Goal: Task Accomplishment & Management: Use online tool/utility

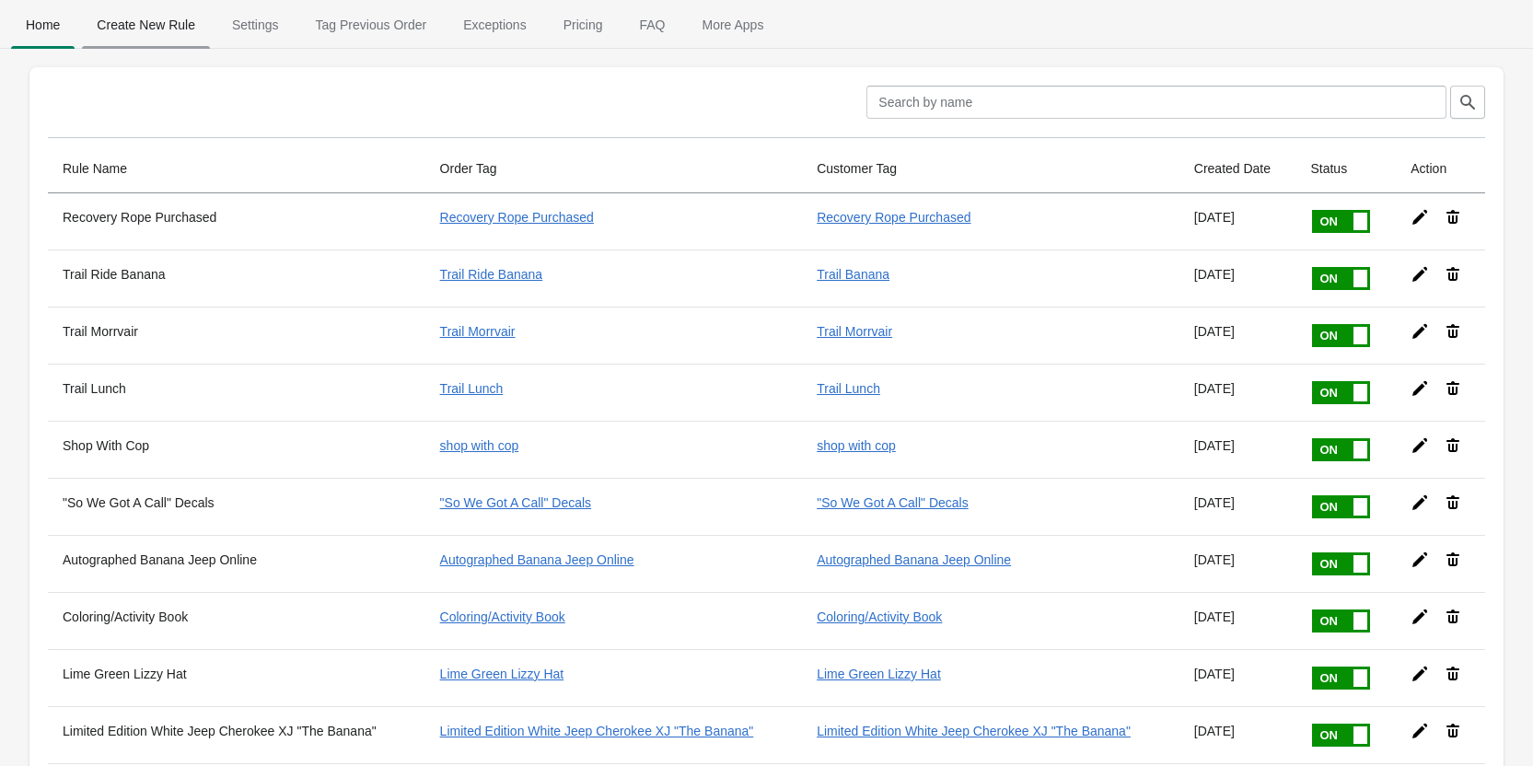
click at [168, 10] on span "Create New Rule" at bounding box center [146, 24] width 128 height 33
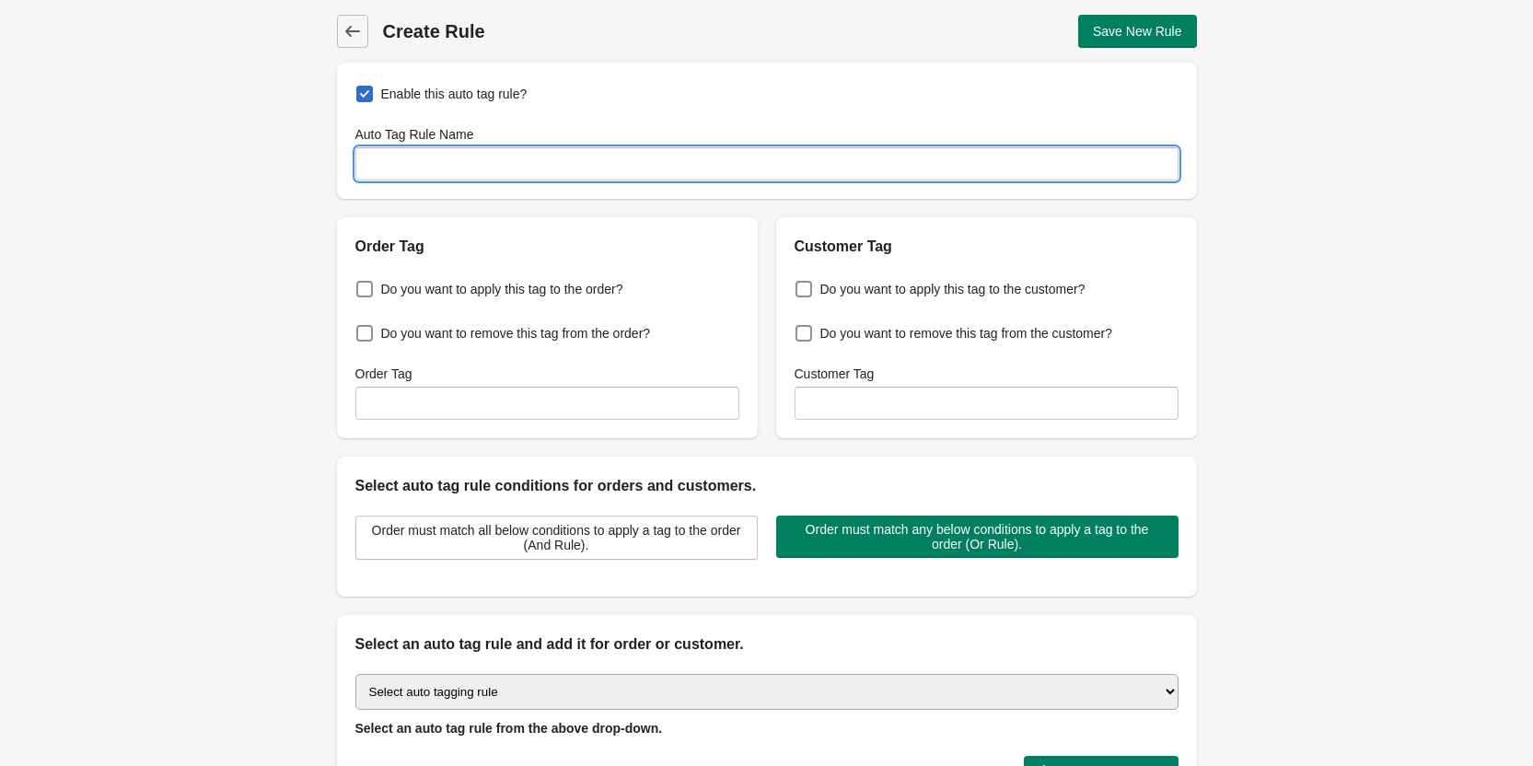
drag, startPoint x: 389, startPoint y: 161, endPoint x: 400, endPoint y: 159, distance: 11.2
click at [400, 159] on input "Auto Tag Rule Name" at bounding box center [766, 163] width 823 height 33
click at [400, 159] on input "Nuts&Bolts" at bounding box center [766, 163] width 823 height 33
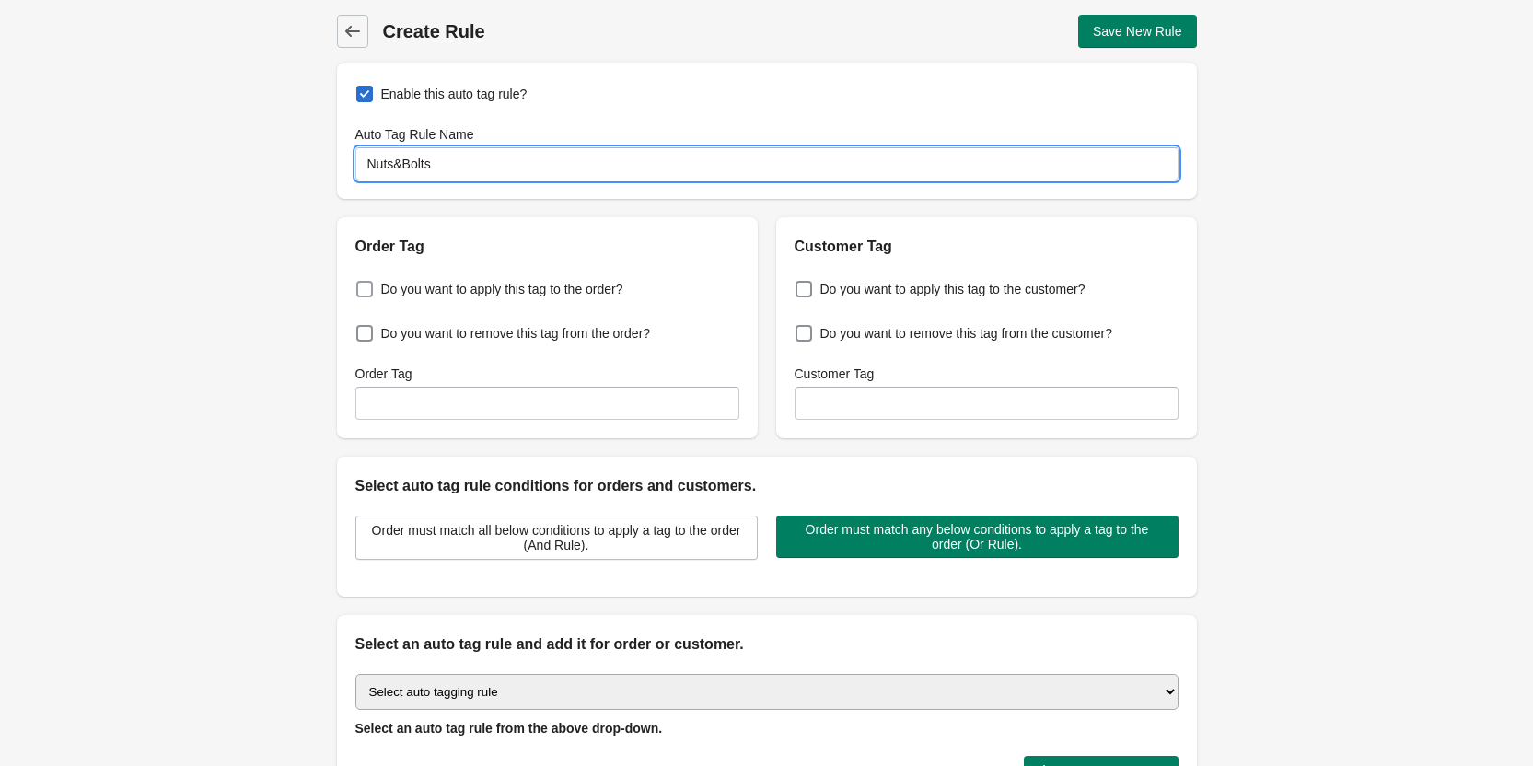
type input "Nuts&Bolts"
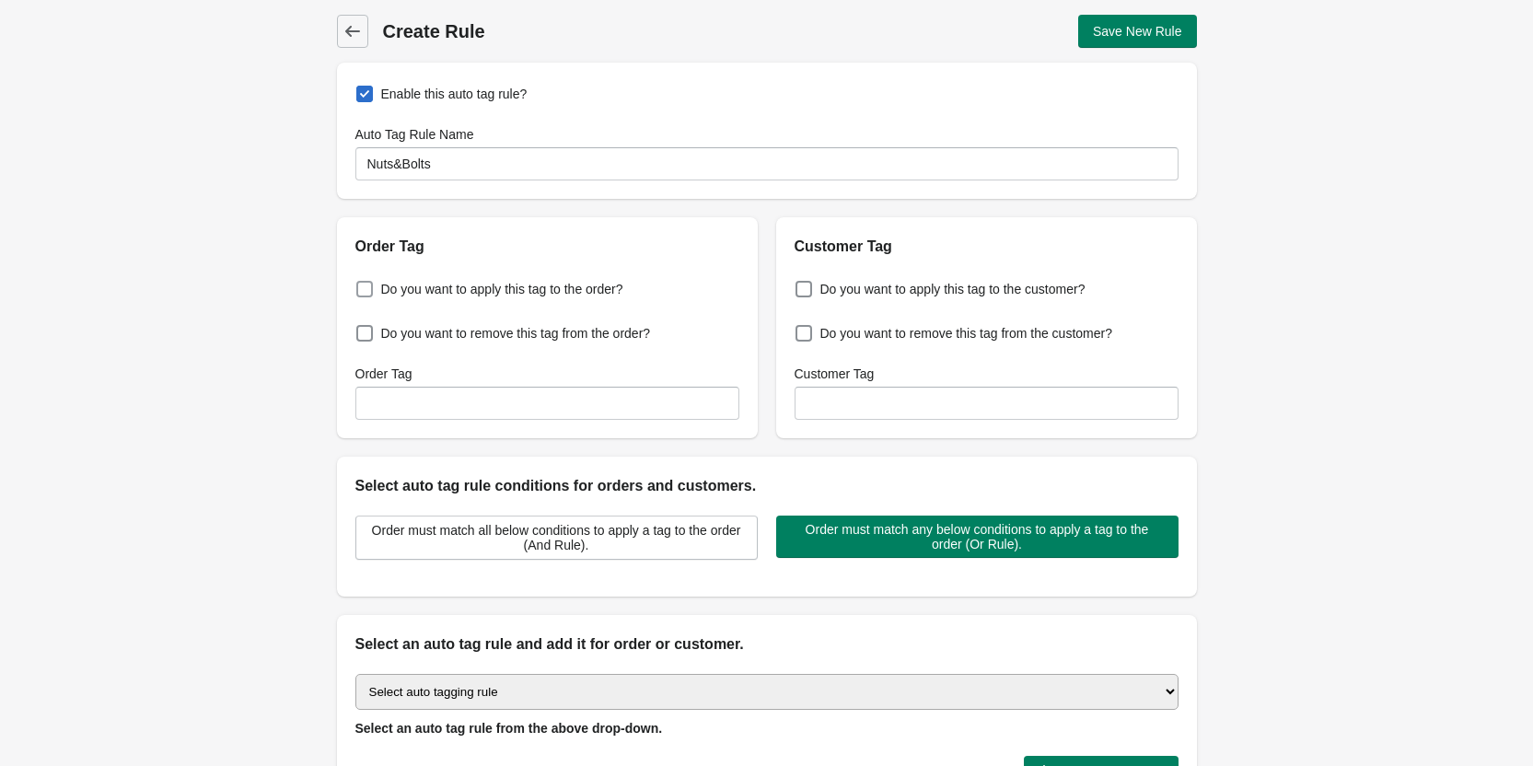
click at [361, 285] on span at bounding box center [364, 289] width 17 height 17
click at [361, 285] on input "Do you want to apply this tag to the order?" at bounding box center [360, 284] width 1 height 1
checkbox input "true"
click at [407, 411] on input "Order Tag" at bounding box center [547, 403] width 384 height 33
paste input "Nuts&Bolts"
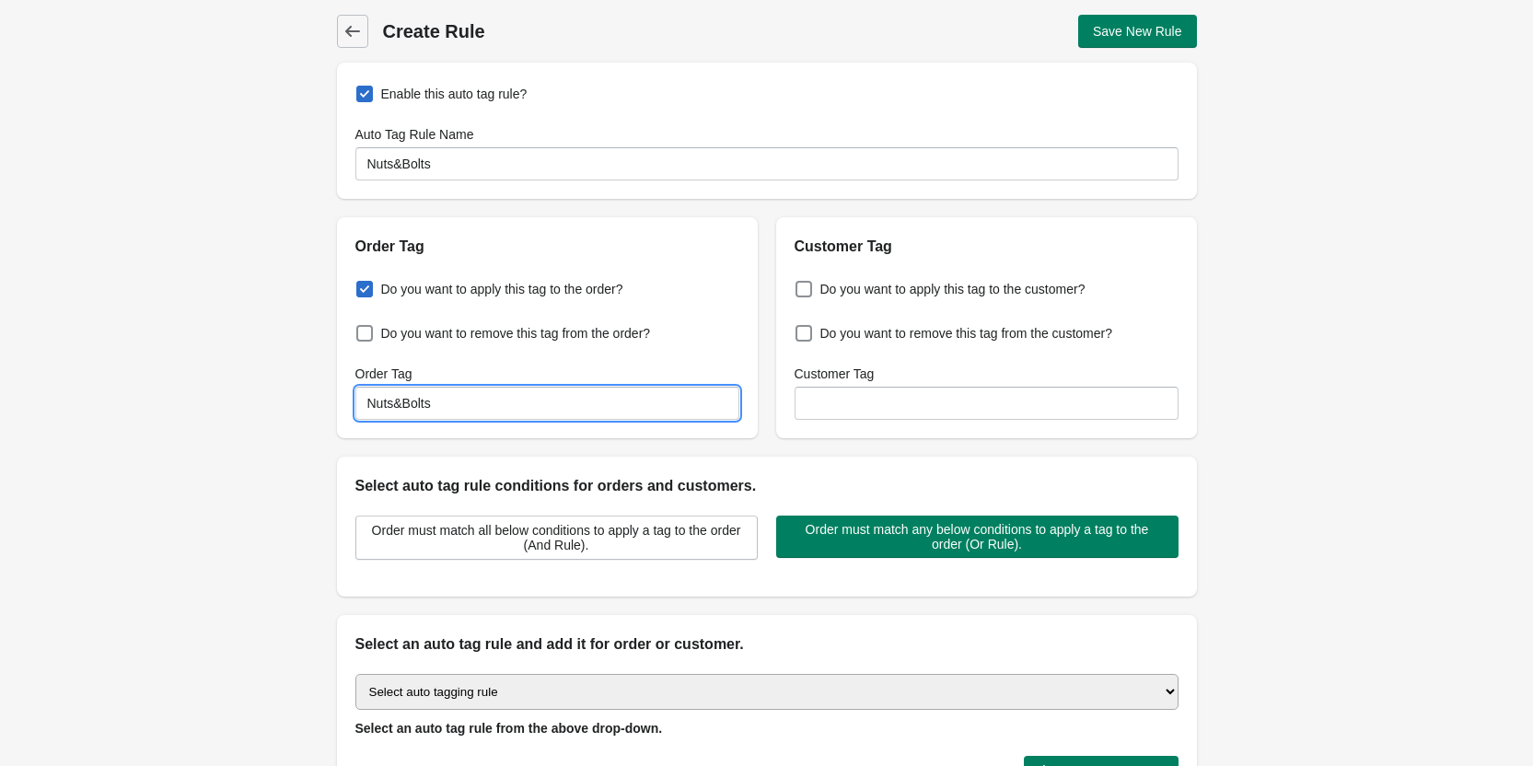
type input "Nuts&Bolts"
click at [308, 452] on div "Back Create Rule Save New Rule Enable this auto tag rule? Auto Tag Rule Name Nu…" at bounding box center [767, 446] width 919 height 892
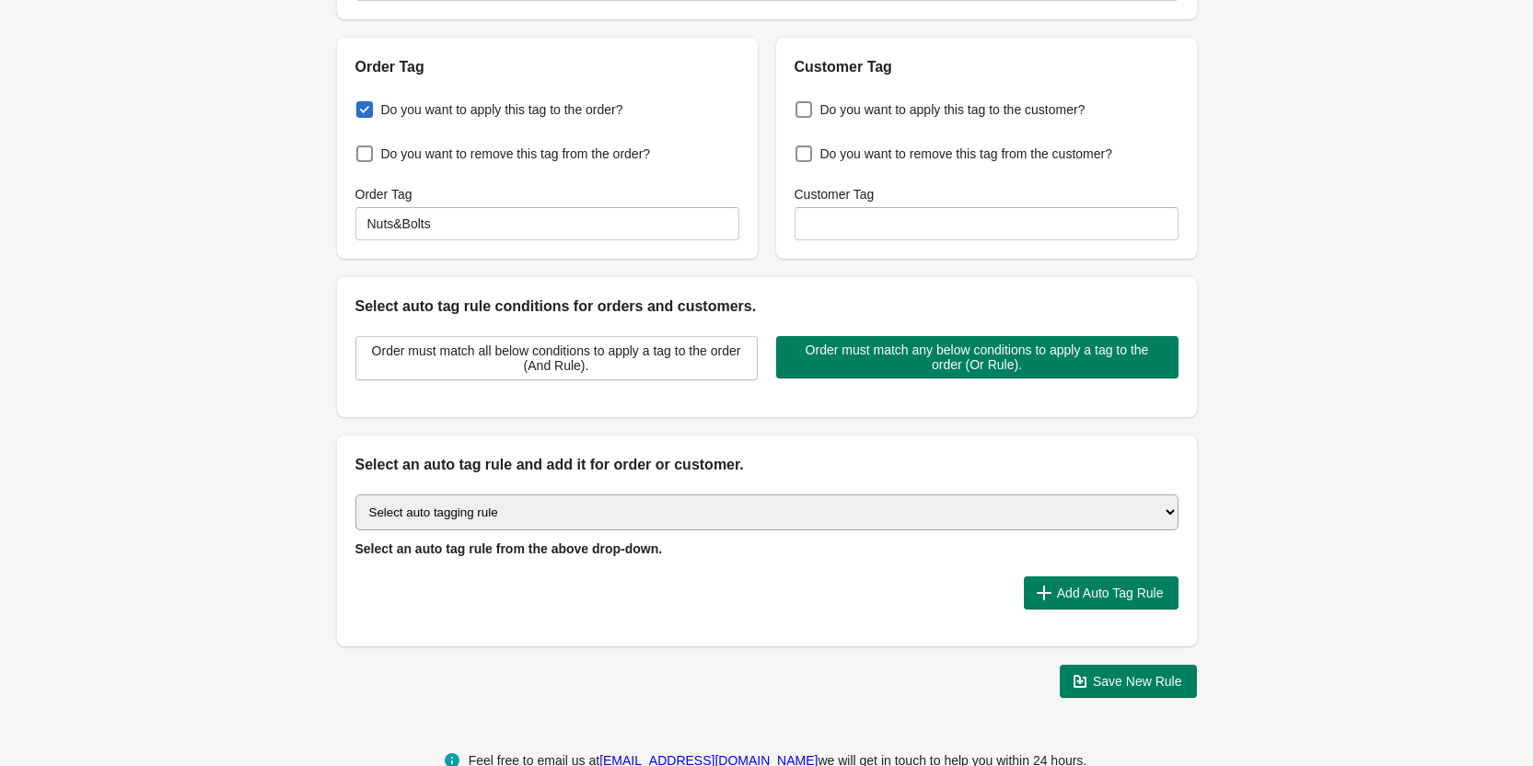
scroll to position [184, 0]
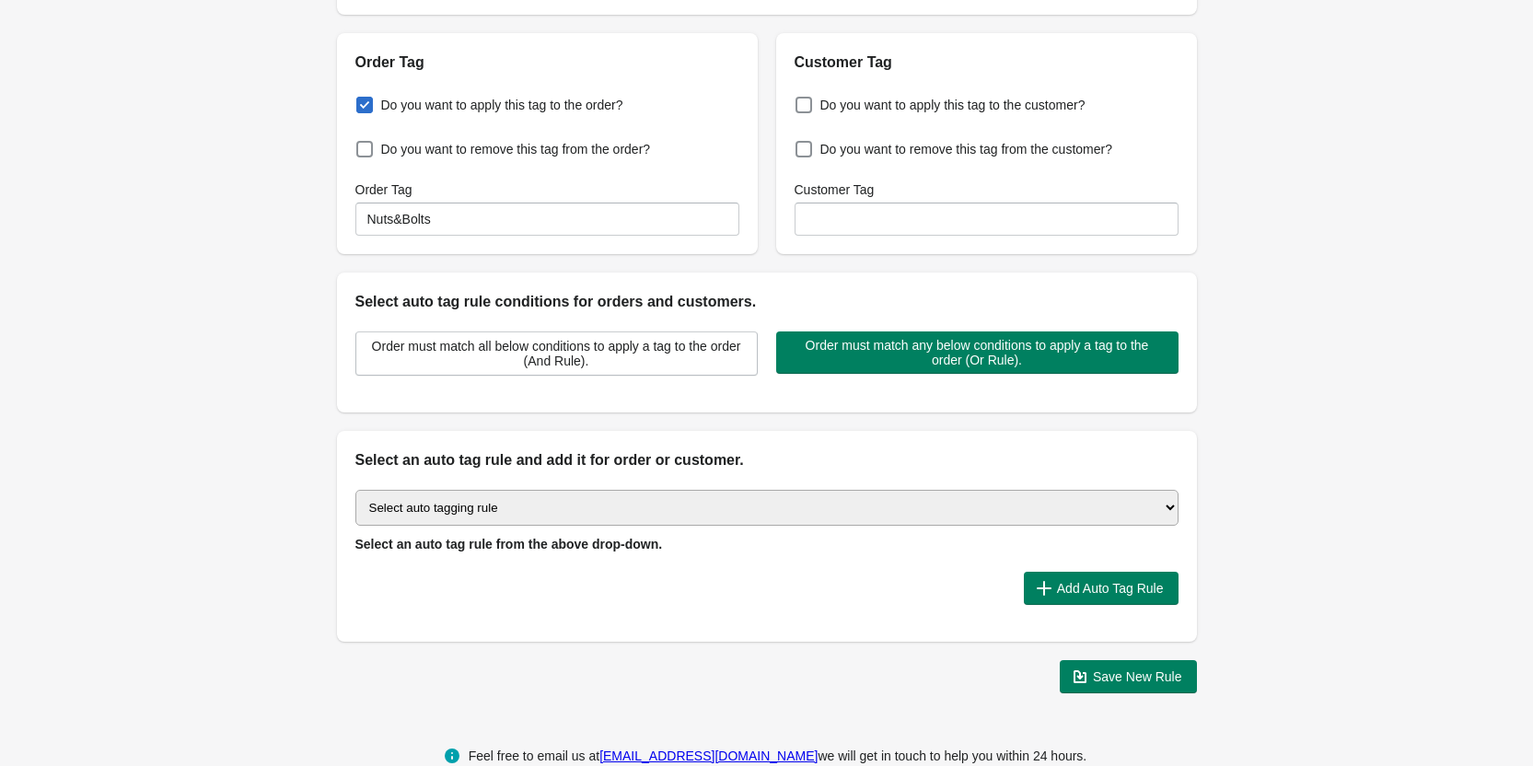
click at [523, 510] on select "Select auto tagging rule Tag by order amount Tag based on the order count (Volu…" at bounding box center [766, 508] width 823 height 36
select select "1"
click at [355, 490] on select "Select auto tagging rule Tag by order amount Tag based on the order count (Volu…" at bounding box center [766, 508] width 823 height 36
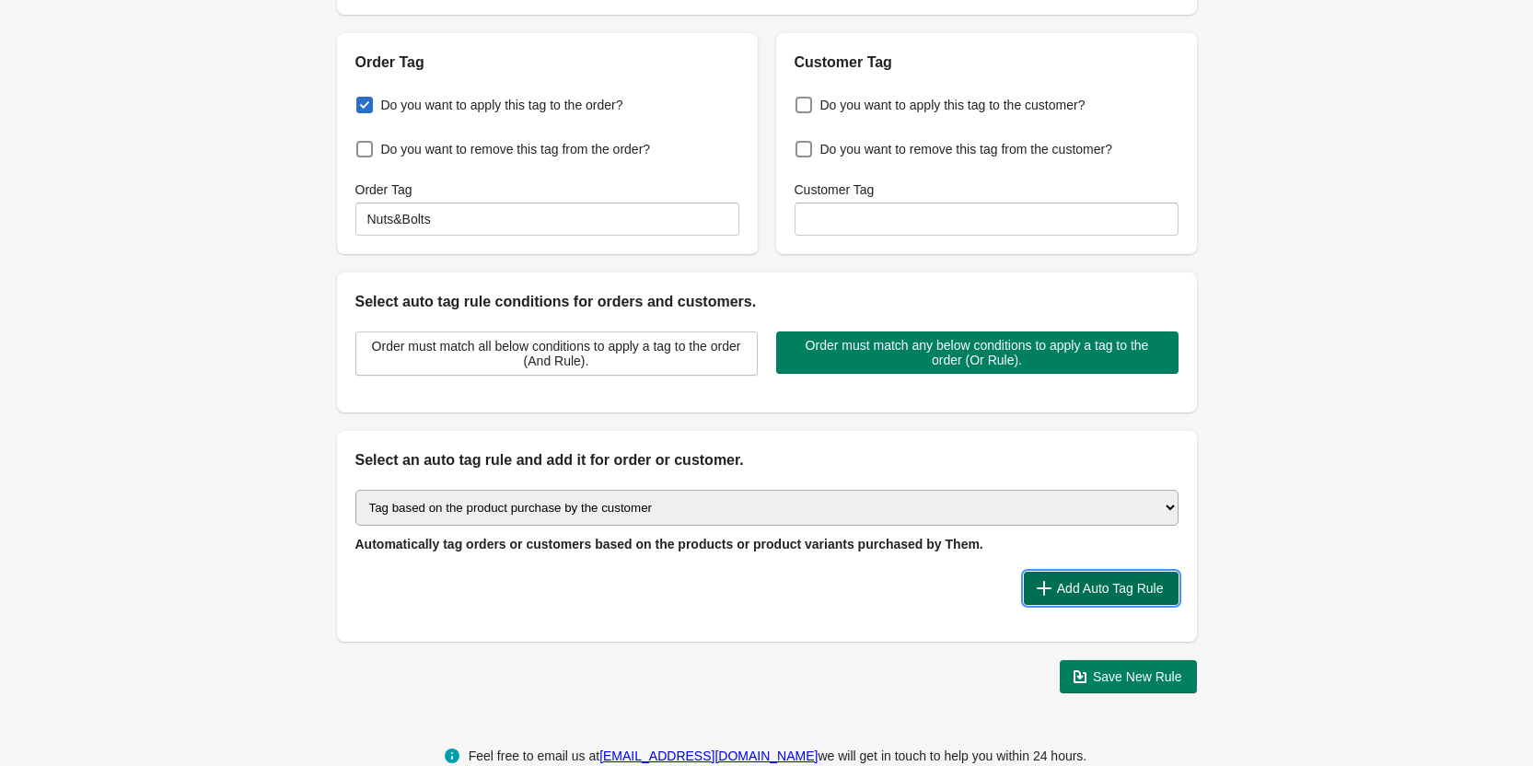
click at [1109, 590] on span "Add Auto Tag Rule" at bounding box center [1110, 588] width 107 height 15
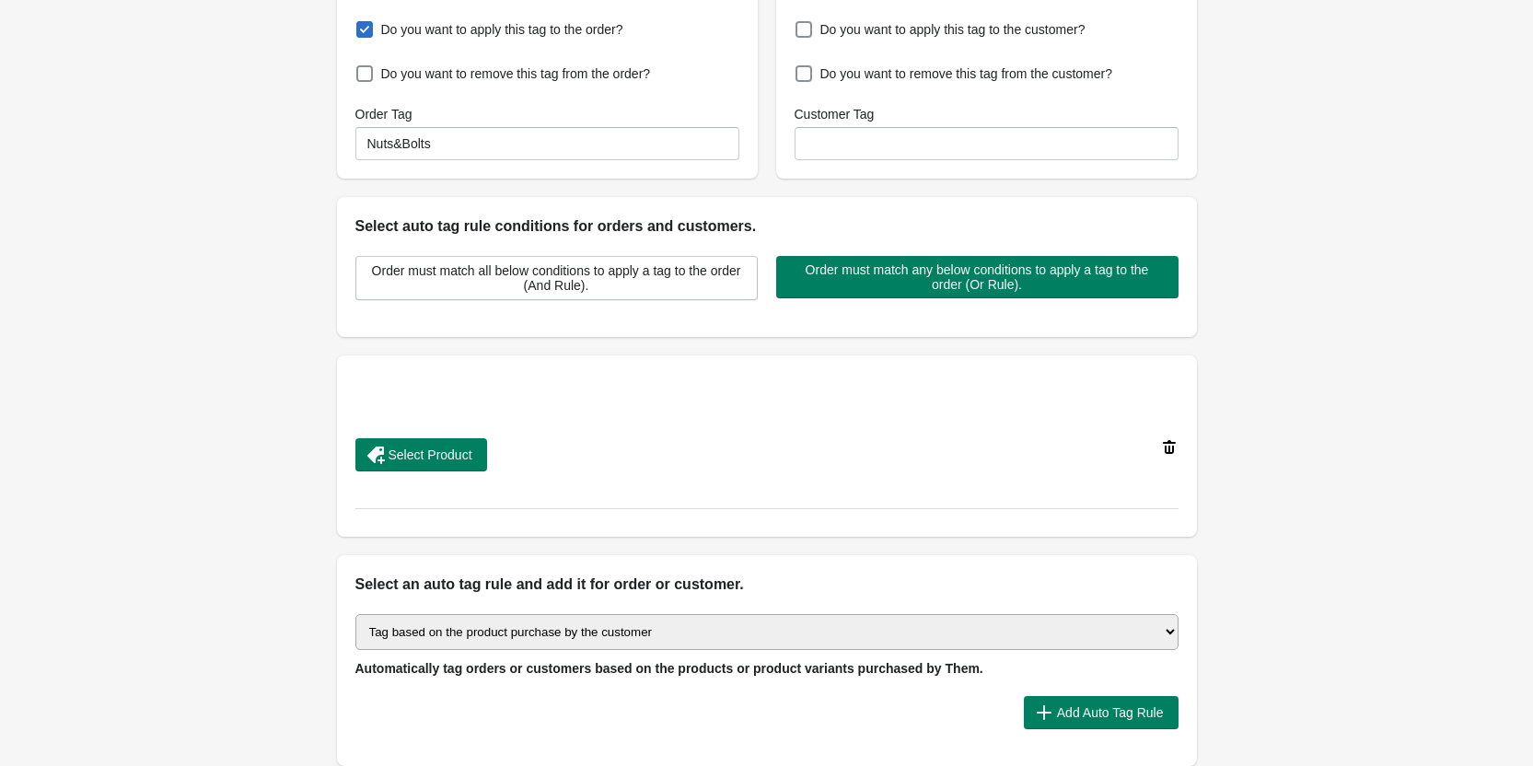
scroll to position [368, 0]
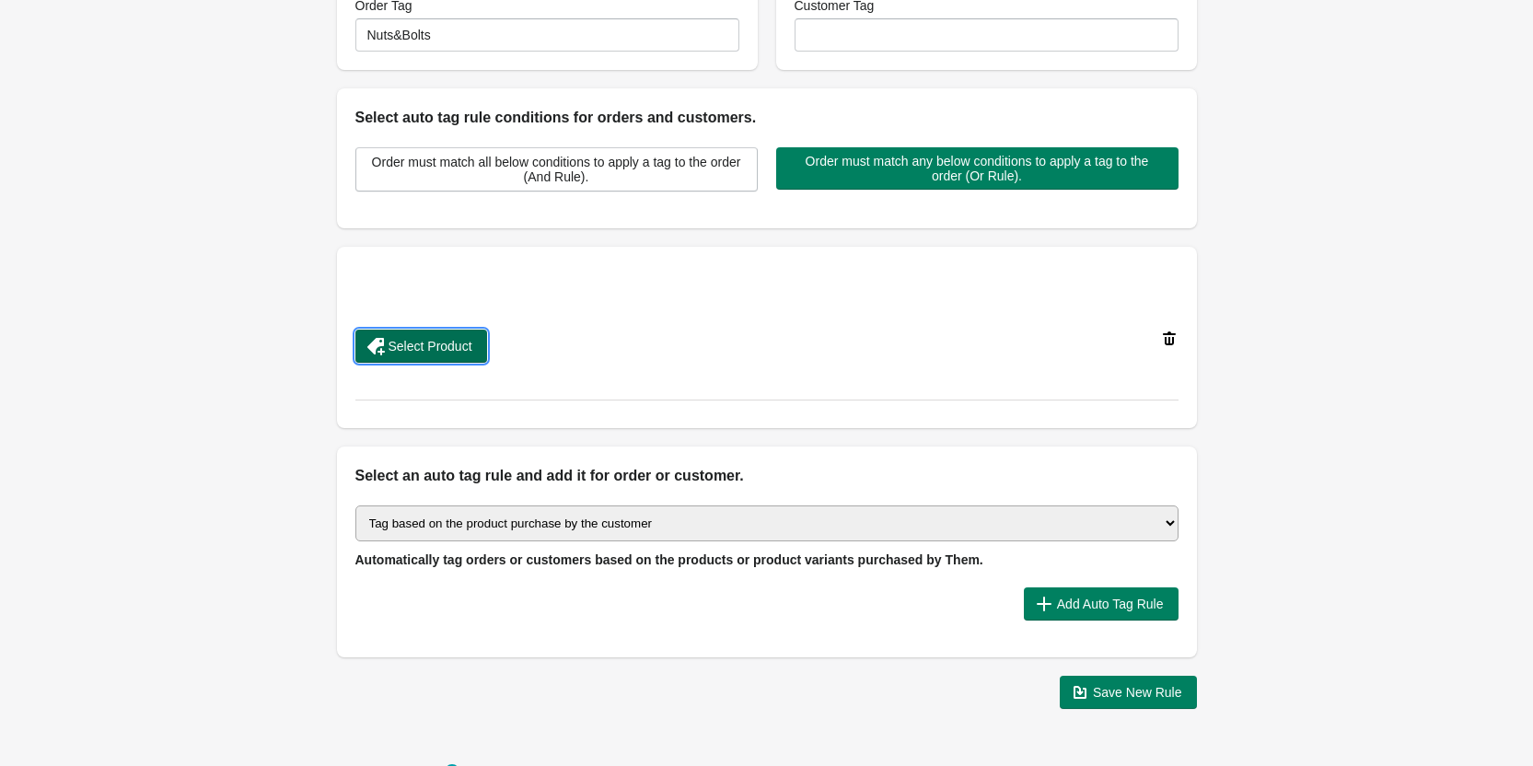
click at [409, 340] on span "Select Product" at bounding box center [431, 346] width 84 height 15
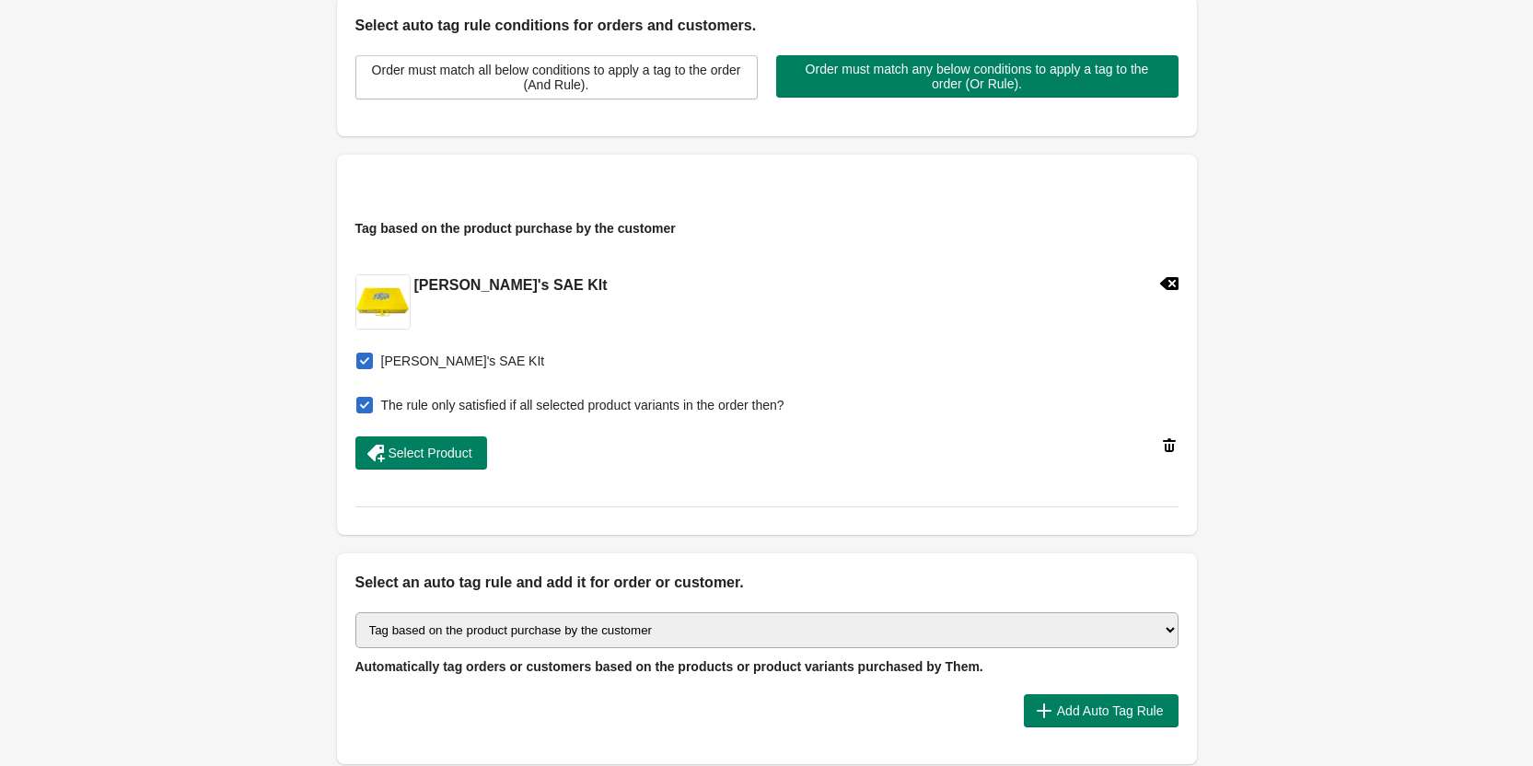
scroll to position [553, 0]
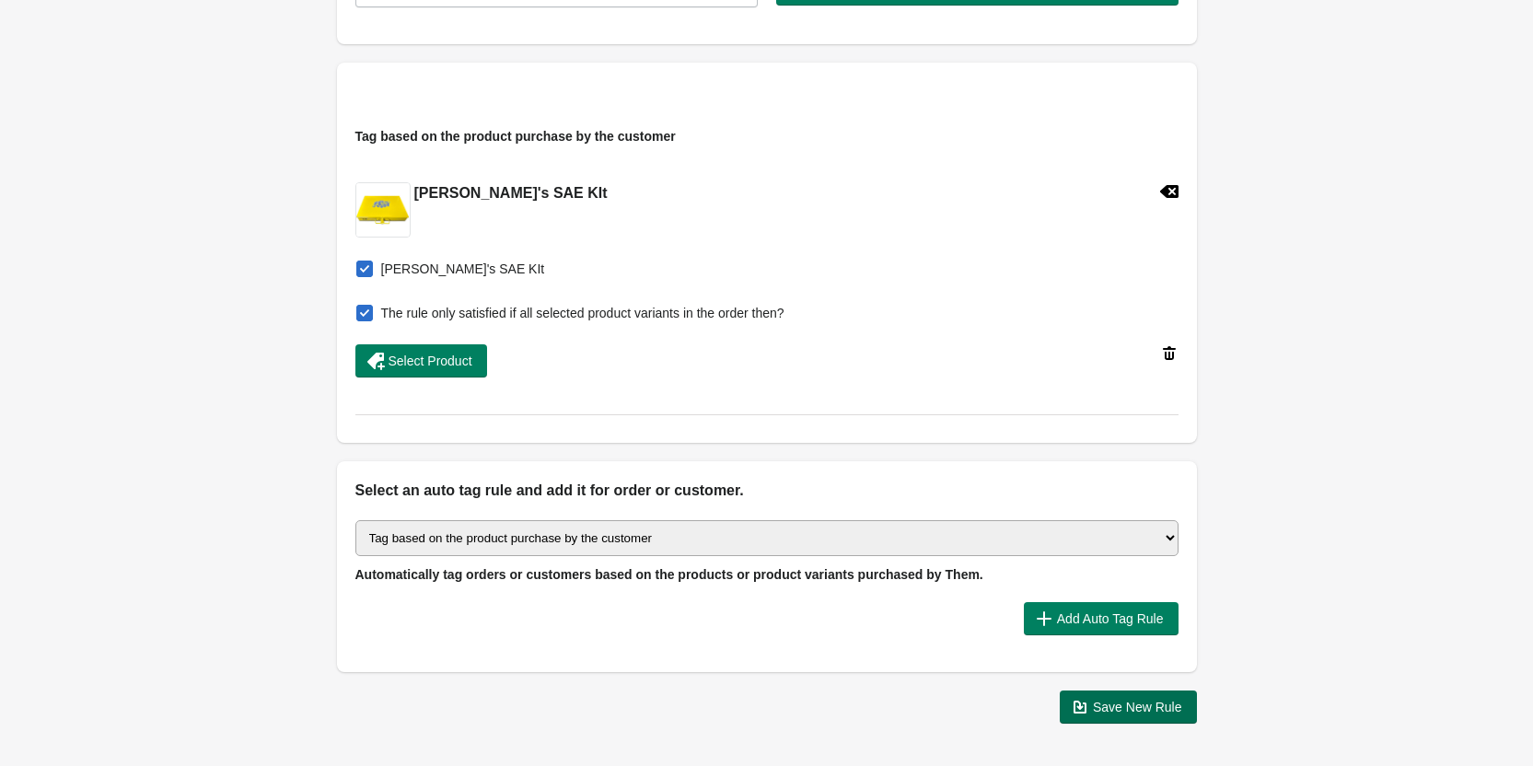
click at [1169, 711] on span "Save New Rule" at bounding box center [1137, 707] width 89 height 15
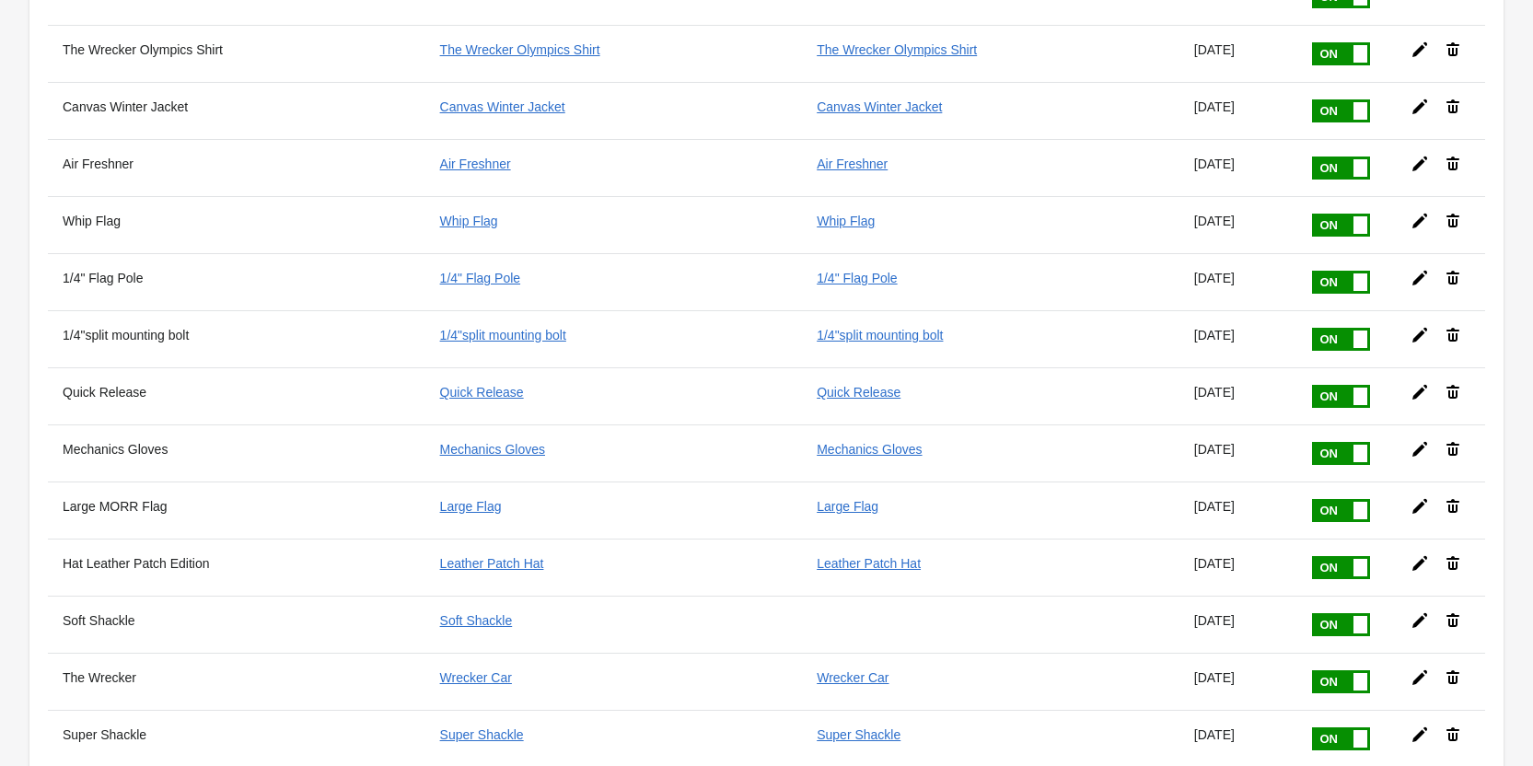
scroll to position [2748, 0]
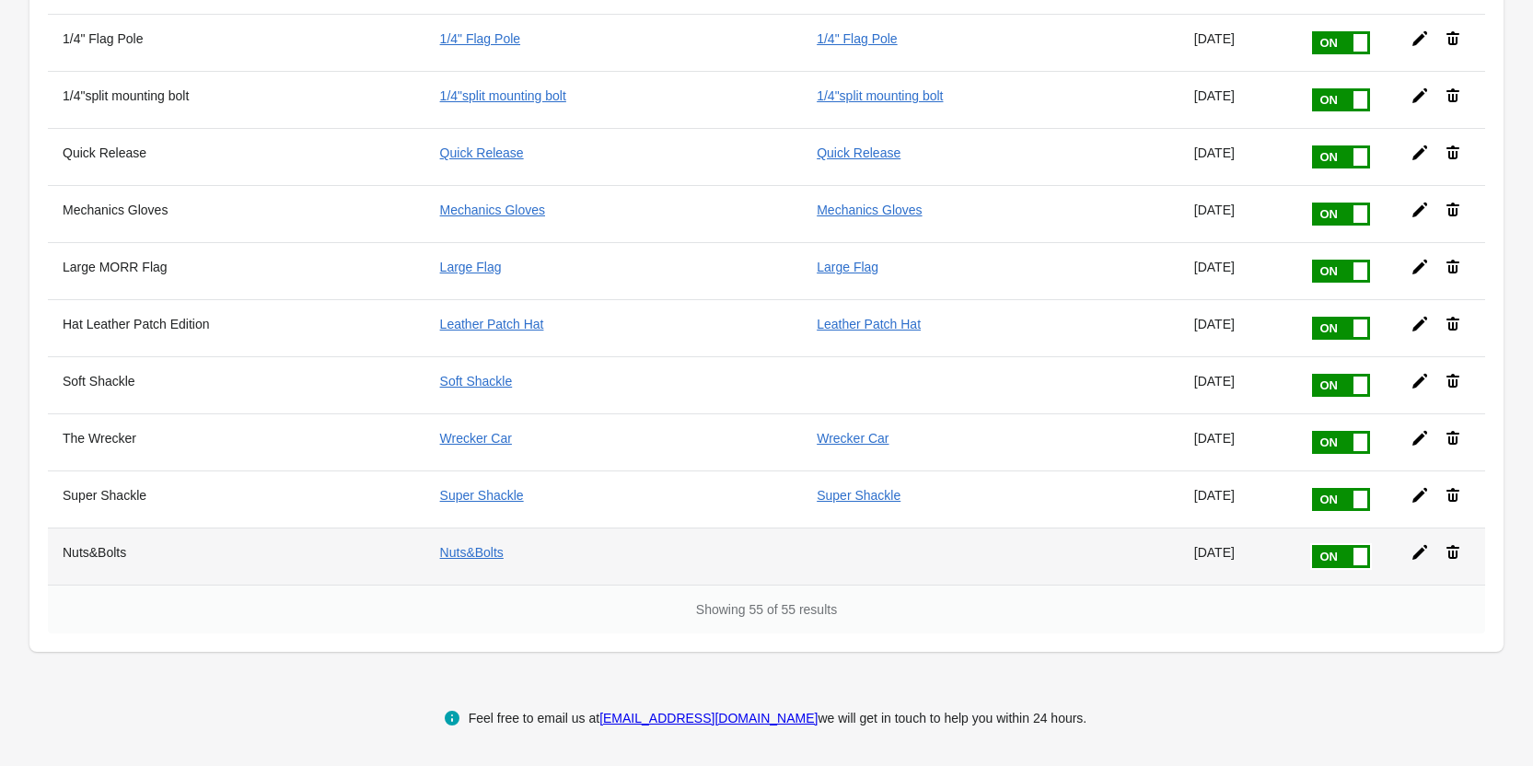
click at [1415, 552] on icon at bounding box center [1420, 552] width 18 height 18
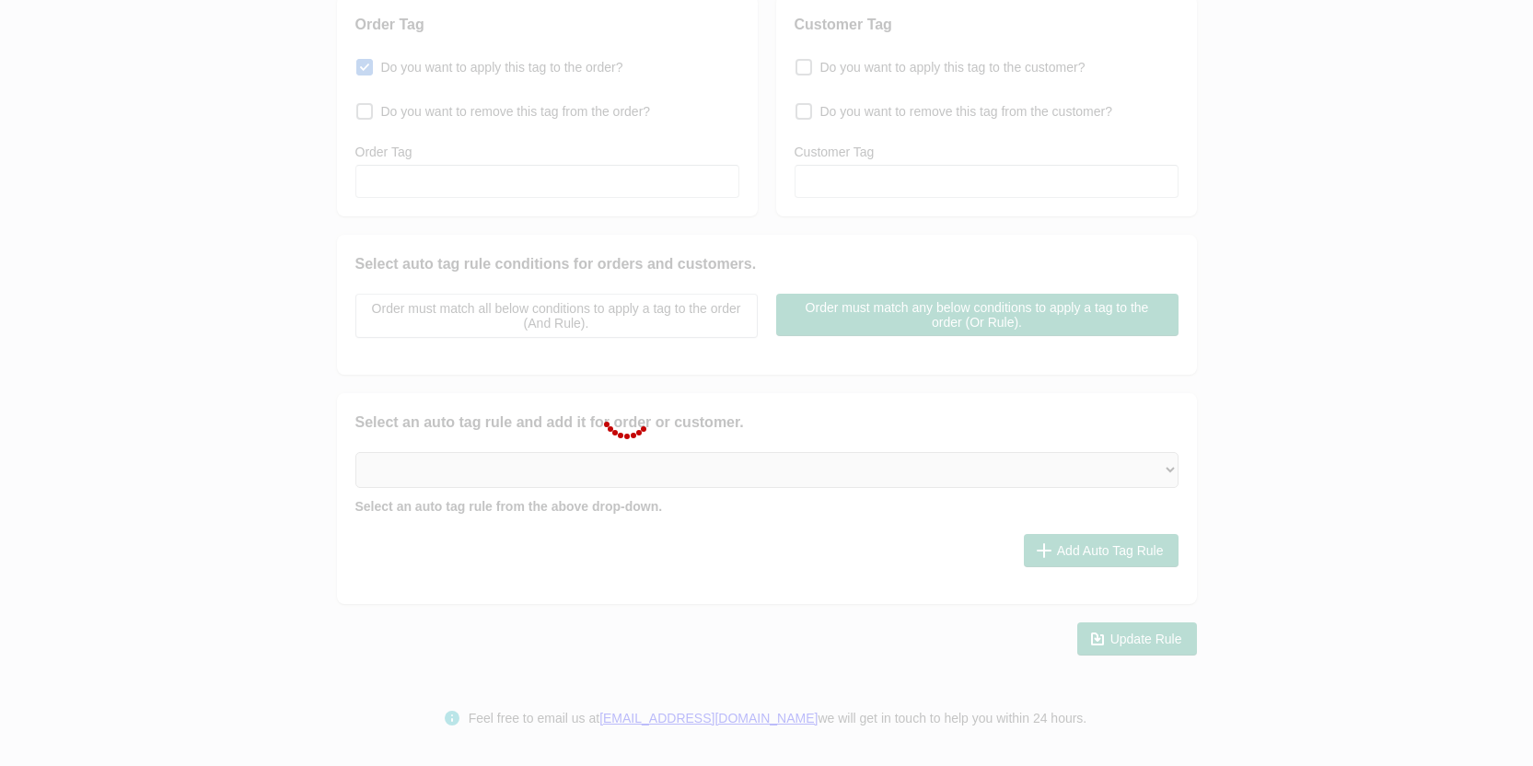
type input "Nuts&Bolts"
checkbox input "true"
type input "Nuts&Bolts"
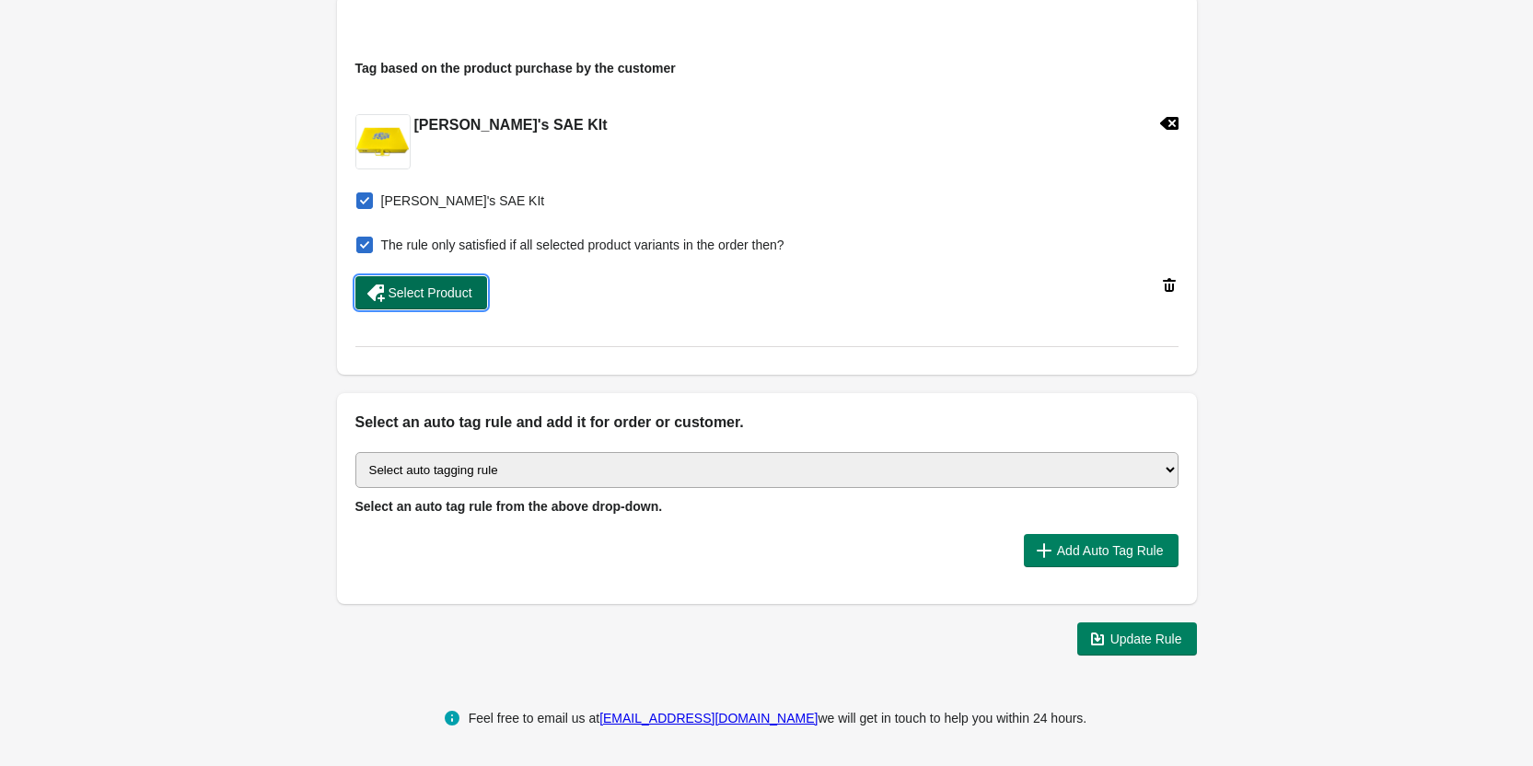
click at [455, 296] on span "Select Product" at bounding box center [431, 292] width 84 height 15
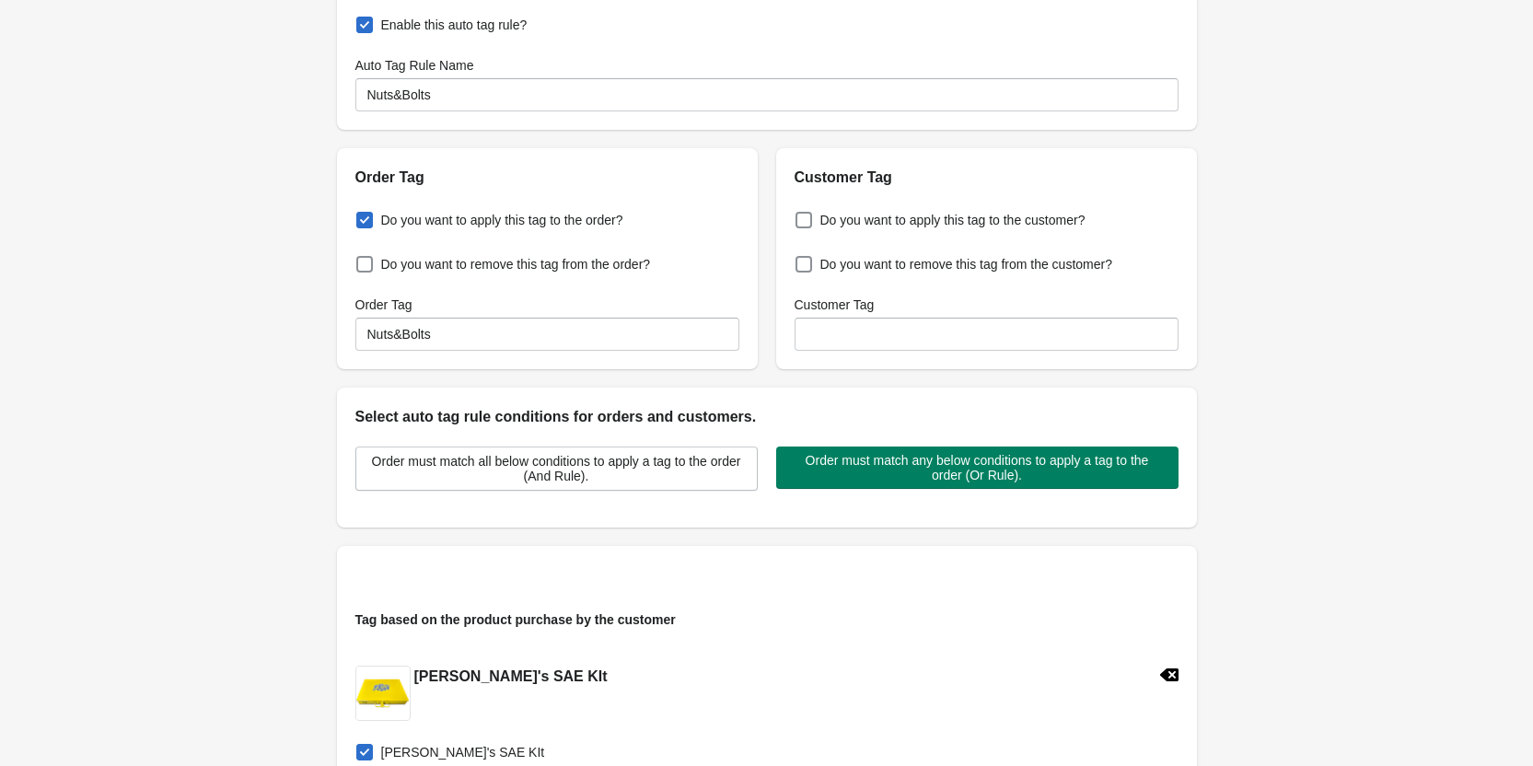
scroll to position [68, 0]
click at [807, 221] on span at bounding box center [804, 221] width 17 height 17
click at [800, 216] on input "Do you want to apply this tag to the customer?" at bounding box center [799, 215] width 1 height 1
checkbox input "true"
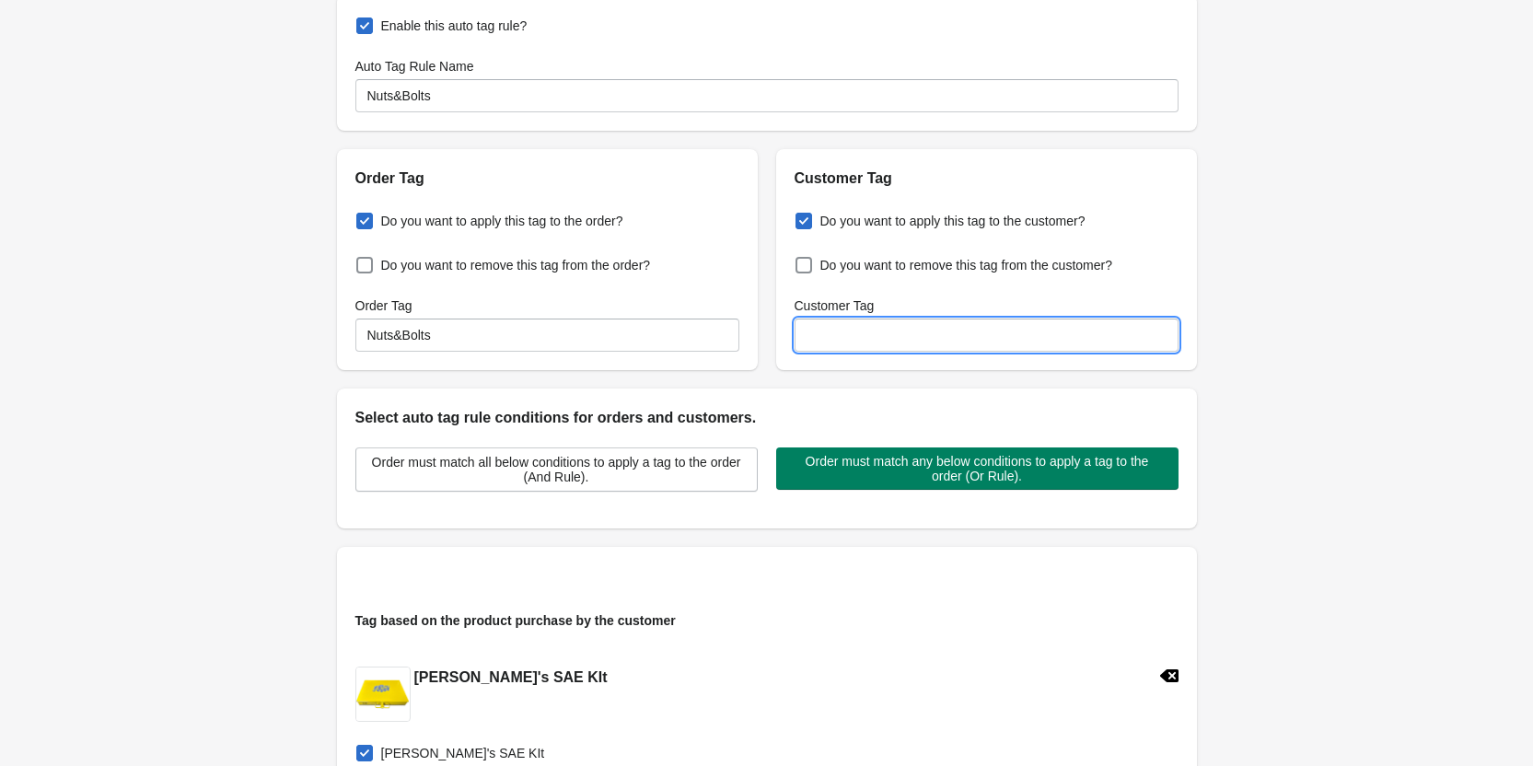
click at [849, 324] on input "Customer Tag" at bounding box center [987, 335] width 384 height 33
paste input "Nuts&Bolts"
type input "Nuts&Bolts"
click at [1252, 355] on div "Back Edit Rule Update Rule Enable this auto tag rule? Auto Tag Rule Name Nuts&B…" at bounding box center [766, 633] width 1533 height 1403
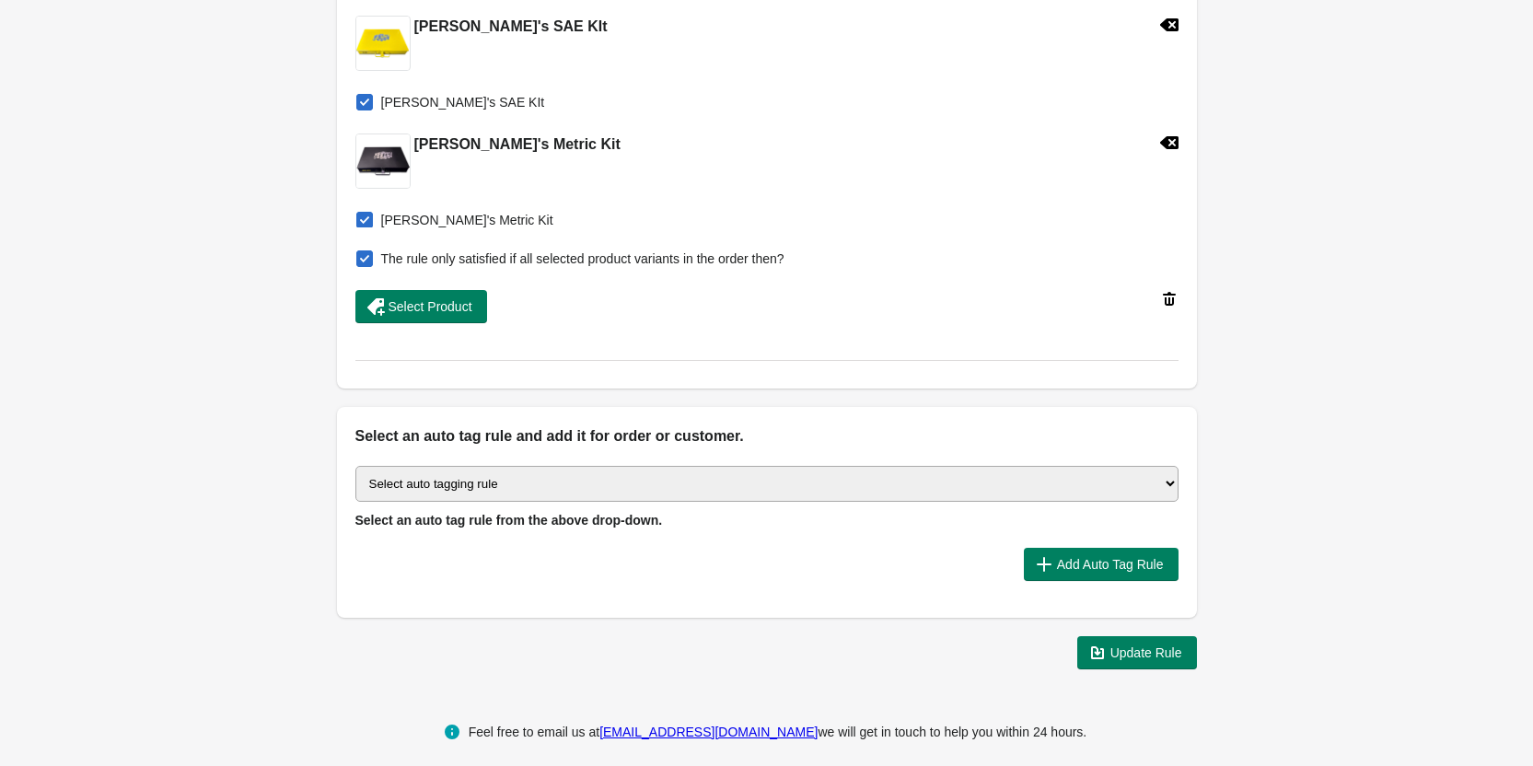
scroll to position [733, 0]
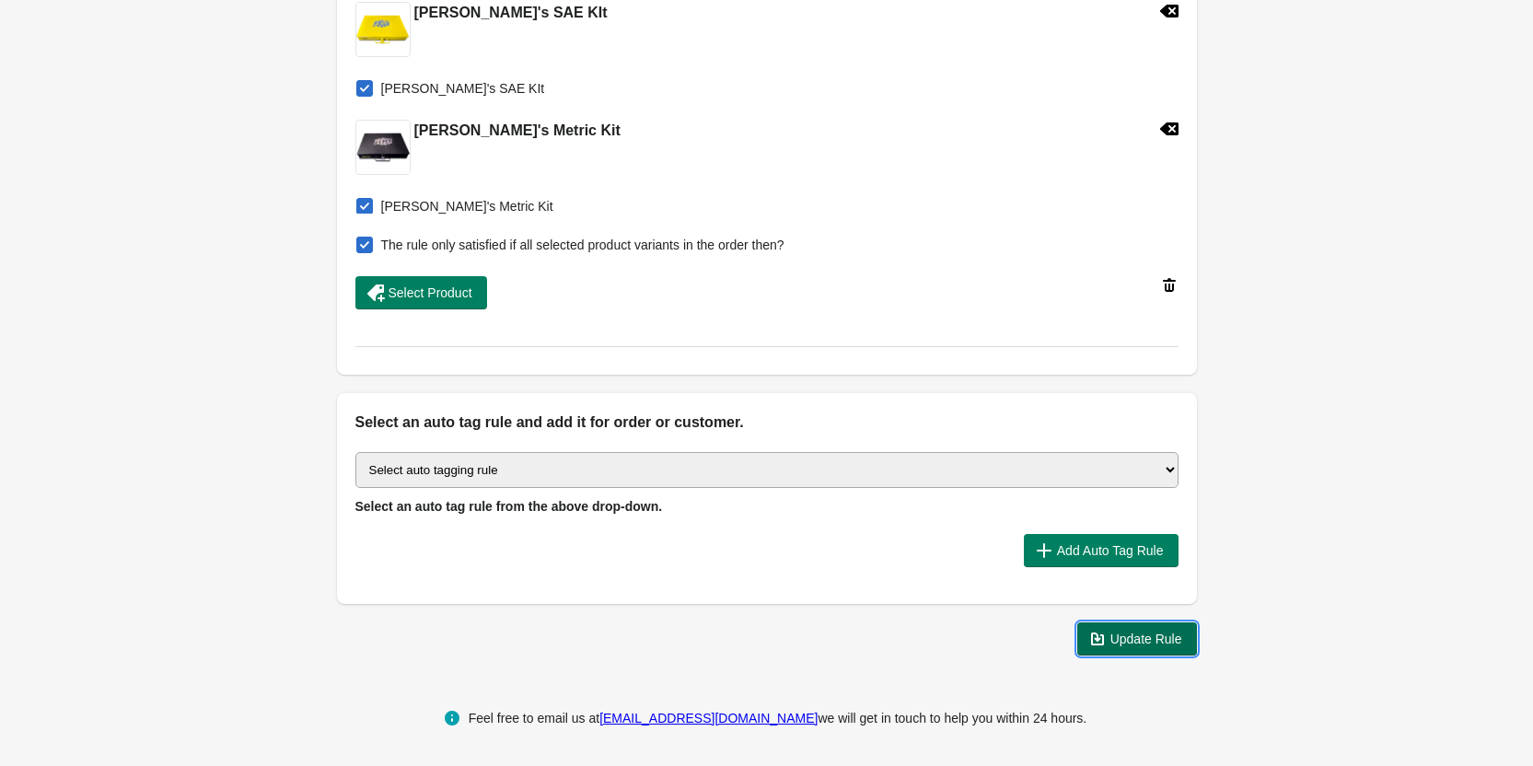
click at [1130, 632] on span "Update Rule" at bounding box center [1147, 639] width 72 height 15
